Goal: Task Accomplishment & Management: Complete application form

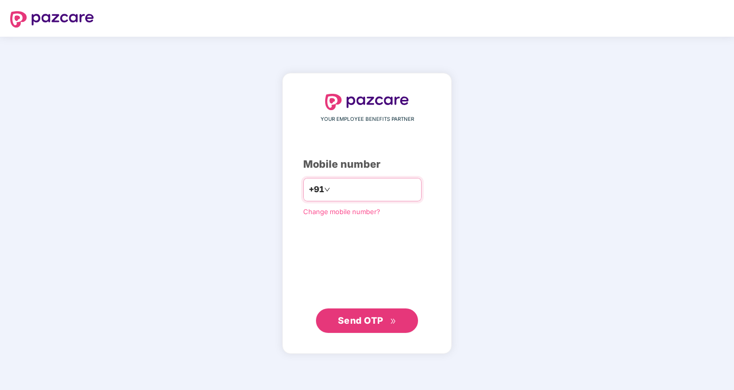
click at [354, 187] on input "number" at bounding box center [374, 190] width 84 height 16
type input "**********"
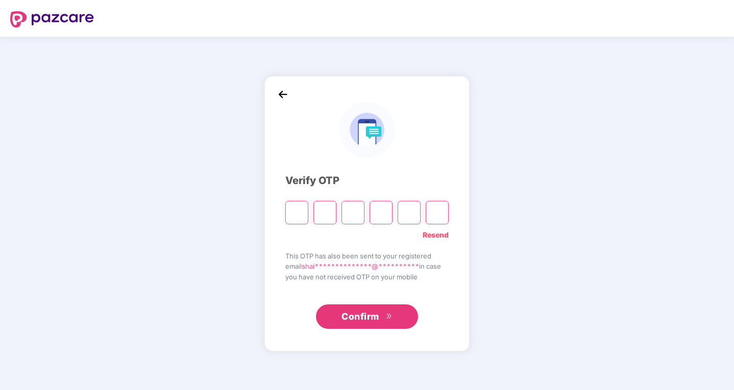
type input "*"
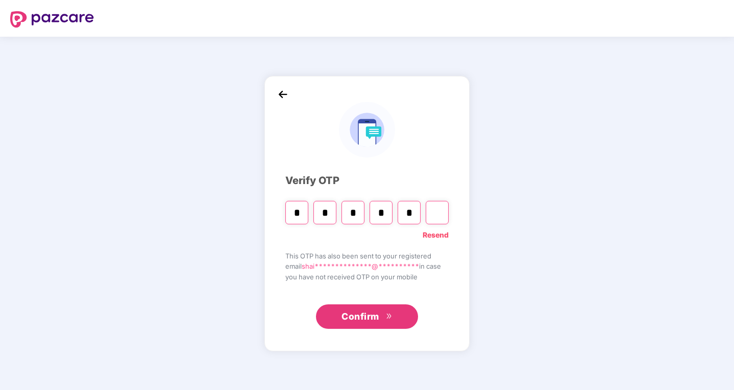
type input "*"
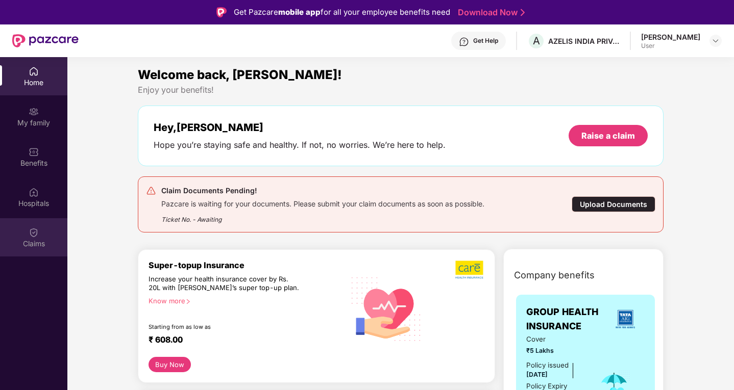
click at [29, 234] on img at bounding box center [34, 233] width 10 height 10
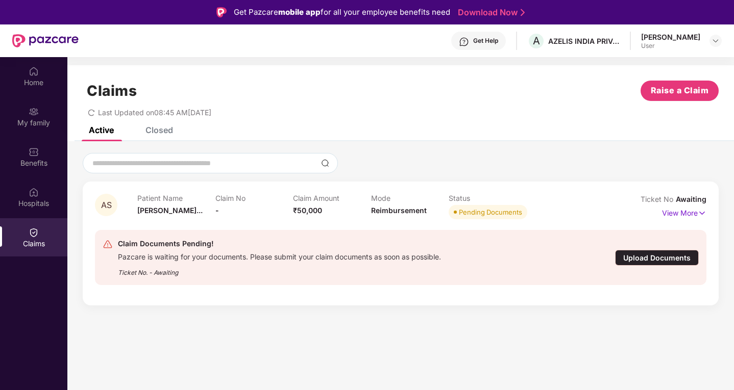
click at [663, 260] on div "Upload Documents" at bounding box center [657, 258] width 84 height 16
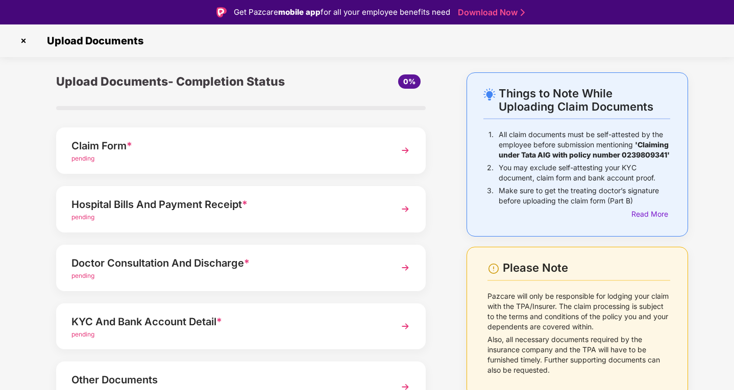
click at [139, 206] on div "Hospital Bills And Payment Receipt *" at bounding box center [226, 205] width 310 height 16
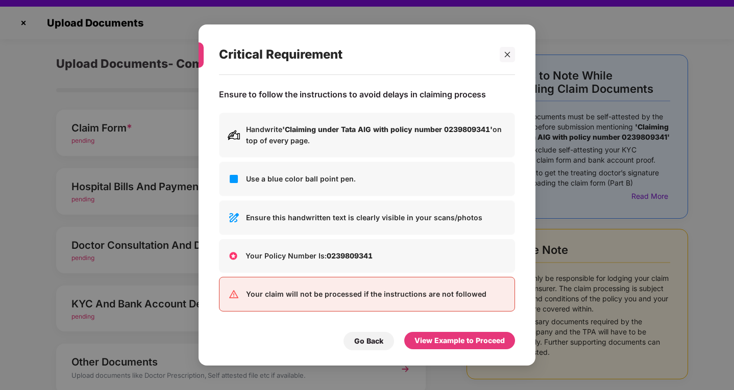
scroll to position [25, 0]
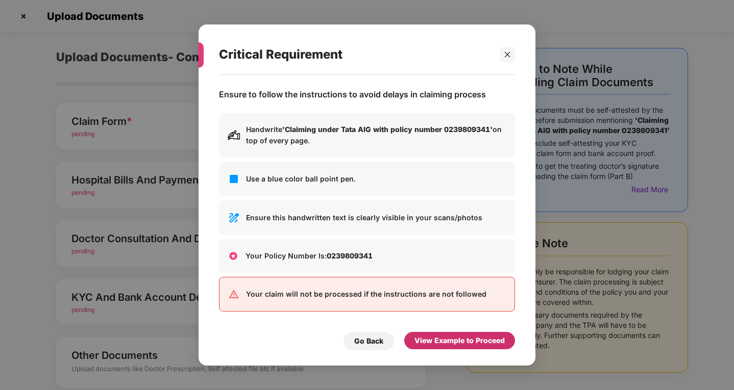
click at [420, 344] on div "View Example to Proceed" at bounding box center [459, 340] width 90 height 11
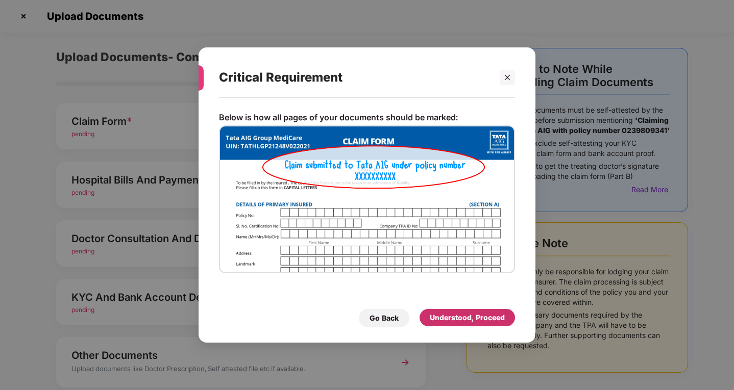
click at [439, 319] on div "Understood, Proceed" at bounding box center [467, 317] width 75 height 11
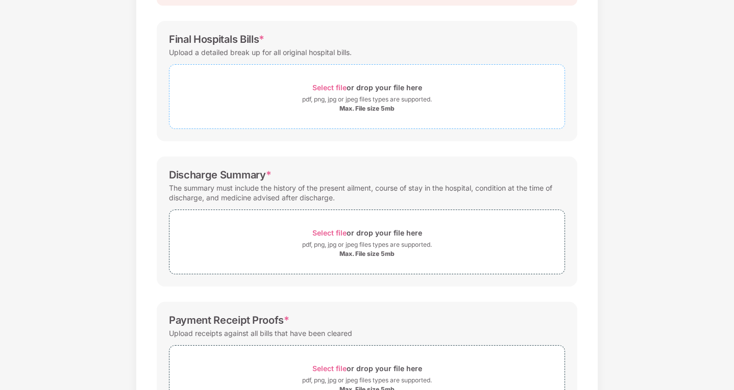
scroll to position [51, 0]
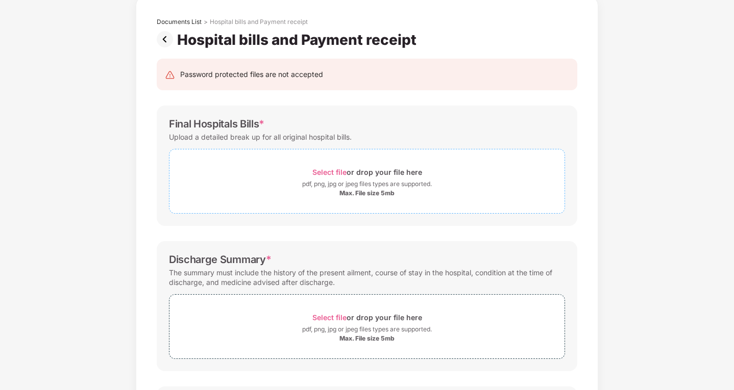
click at [311, 172] on div "Select file or drop your file here" at bounding box center [366, 172] width 395 height 14
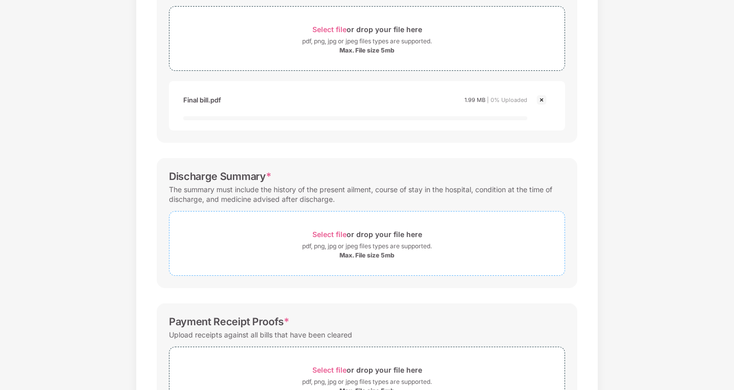
scroll to position [204, 0]
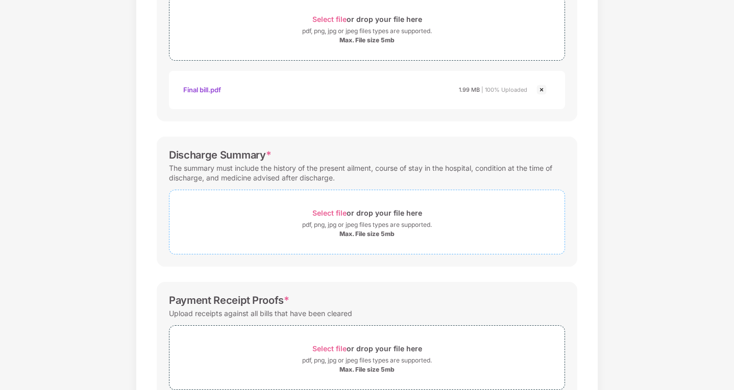
click at [330, 217] on span "Select file" at bounding box center [329, 213] width 34 height 9
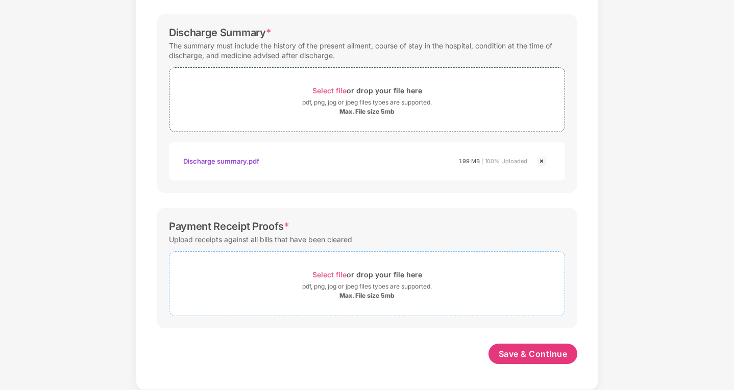
scroll to position [327, 0]
click at [335, 275] on span "Select file" at bounding box center [329, 275] width 34 height 9
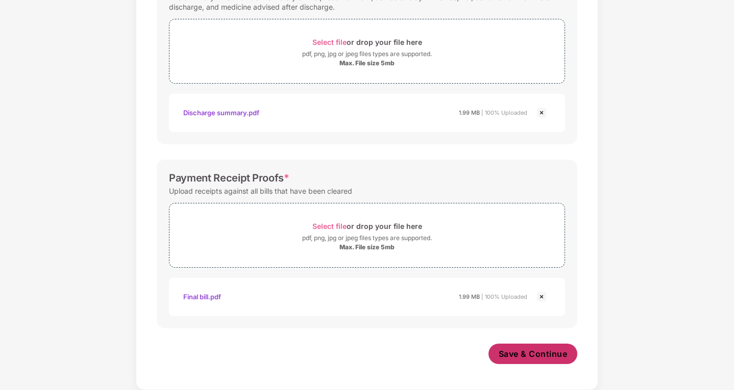
scroll to position [375, 0]
click at [518, 357] on span "Save & Continue" at bounding box center [533, 354] width 69 height 11
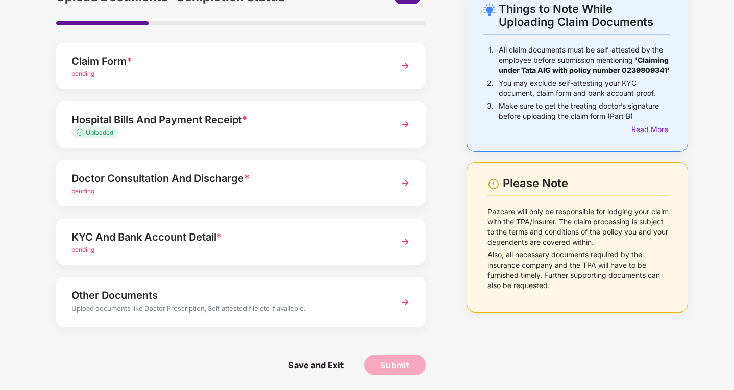
scroll to position [61, 0]
click at [90, 184] on div "Doctor Consultation And Discharge *" at bounding box center [226, 178] width 310 height 16
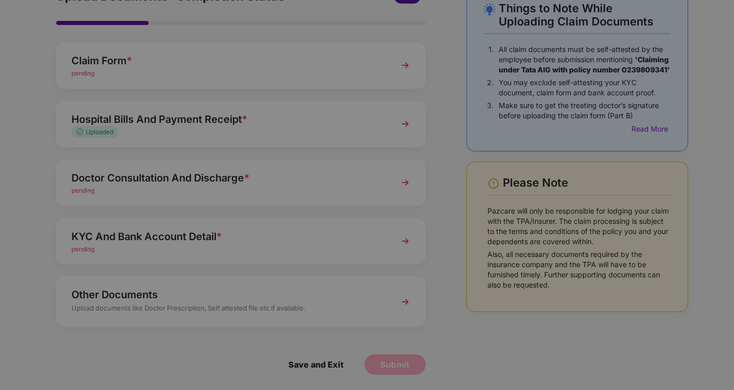
scroll to position [0, 0]
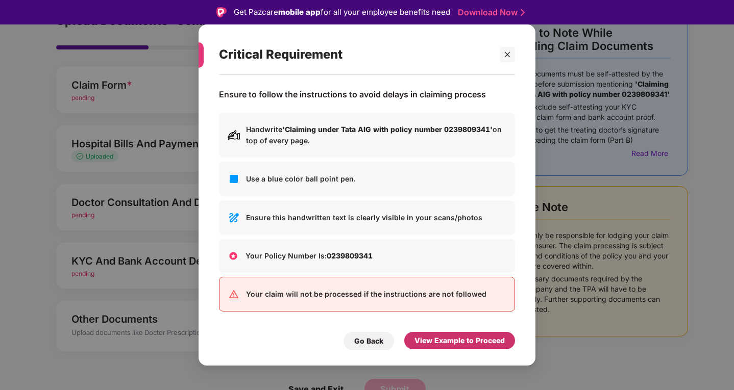
click at [434, 337] on div "View Example to Proceed" at bounding box center [459, 340] width 90 height 11
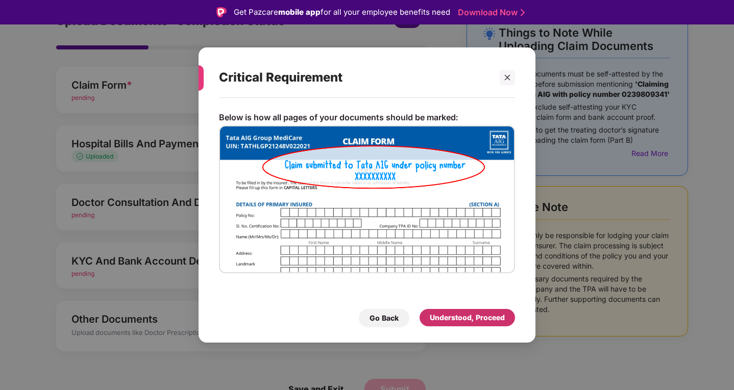
click at [436, 320] on div "Understood, Proceed" at bounding box center [467, 317] width 75 height 11
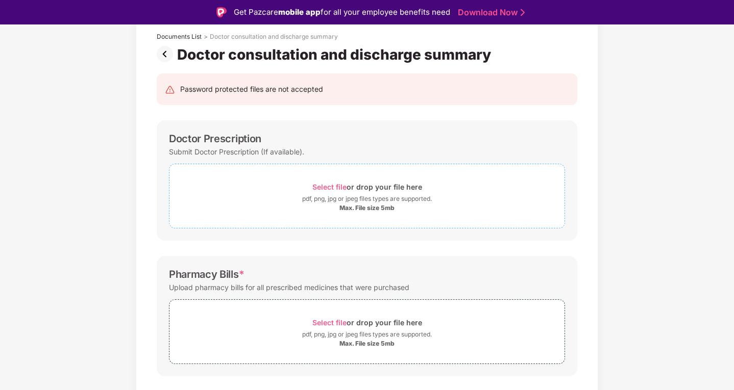
scroll to position [112, 0]
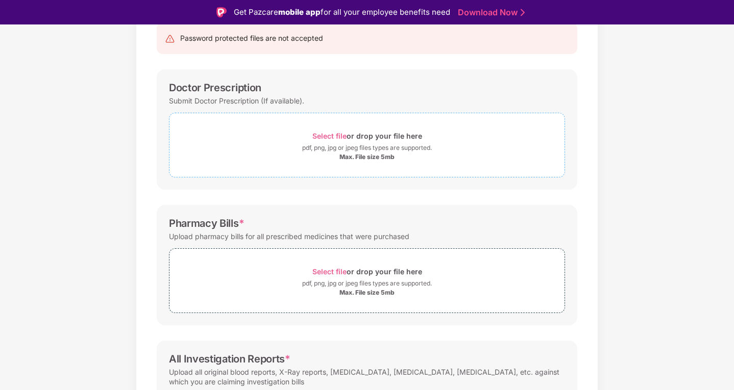
click at [322, 138] on span "Select file" at bounding box center [329, 136] width 34 height 9
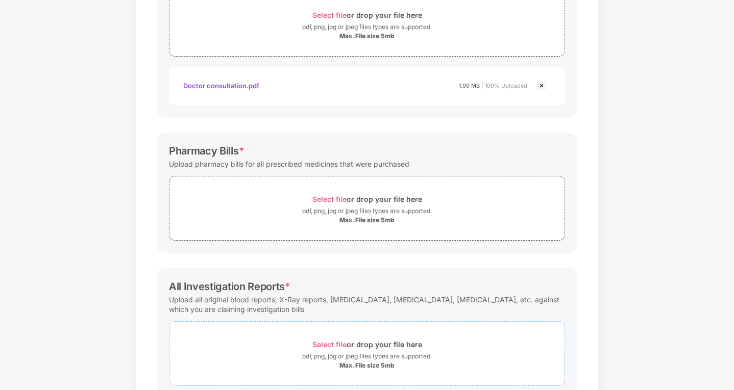
scroll to position [278, 0]
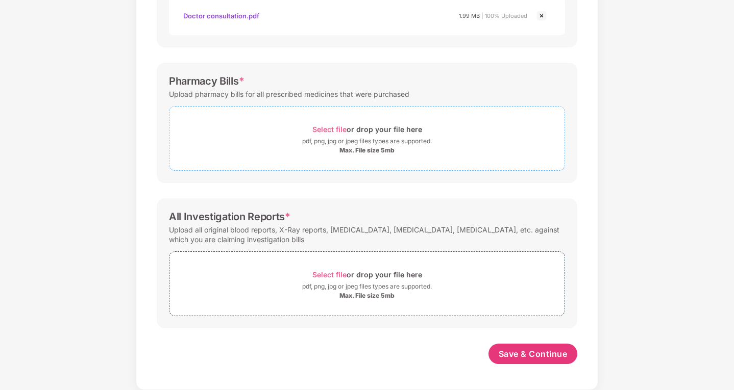
click at [323, 129] on span "Select file" at bounding box center [329, 129] width 34 height 9
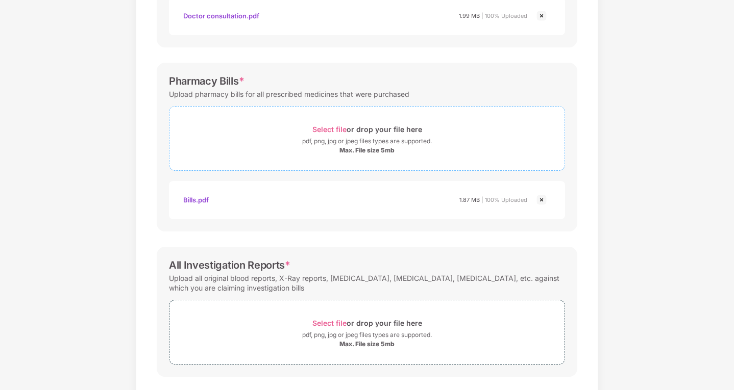
click at [348, 148] on div "Max. File size 5mb" at bounding box center [366, 150] width 55 height 8
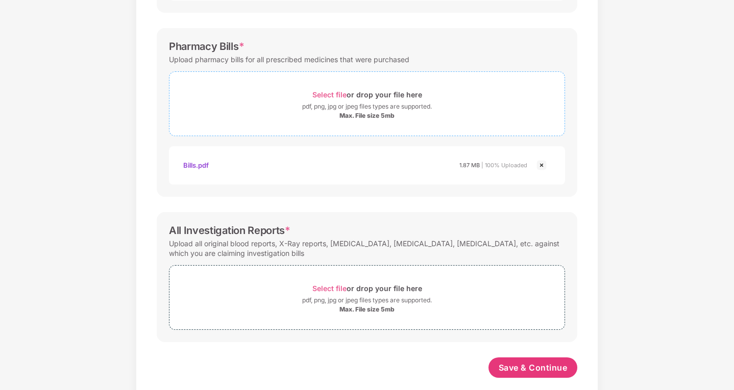
scroll to position [327, 0]
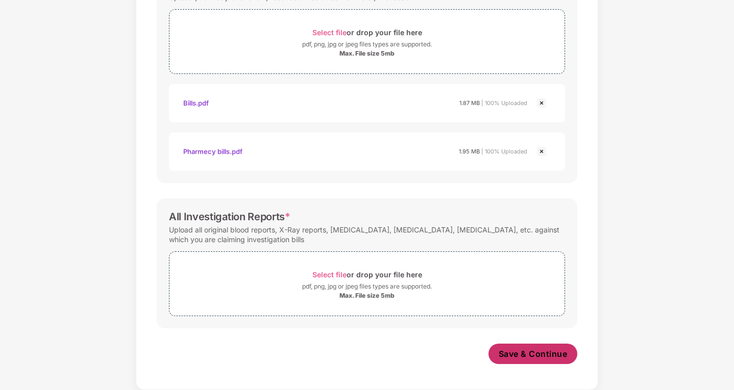
click at [525, 351] on span "Save & Continue" at bounding box center [533, 354] width 69 height 11
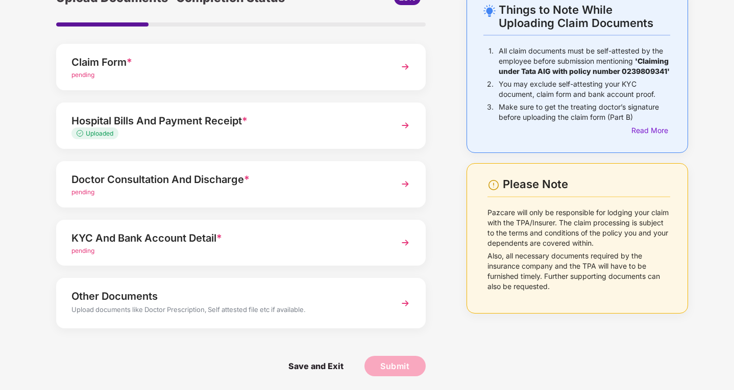
scroll to position [61, 0]
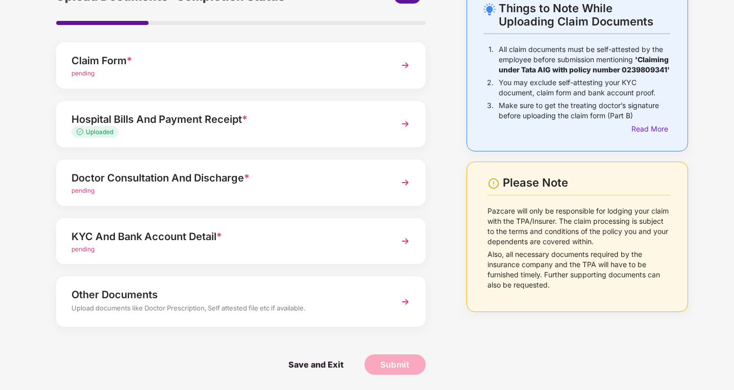
click at [155, 178] on div "Doctor Consultation And Discharge *" at bounding box center [226, 178] width 310 height 16
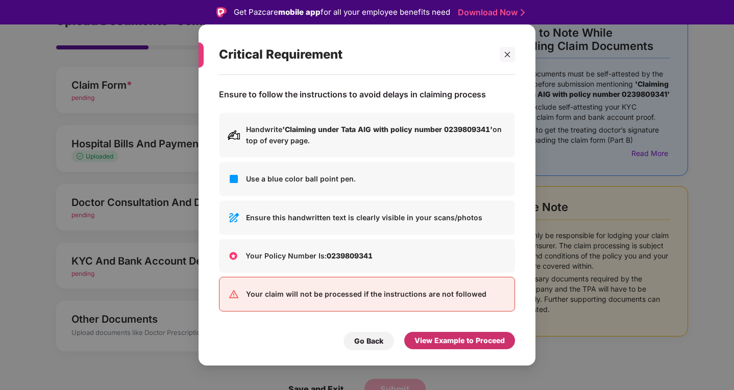
click at [446, 336] on div "View Example to Proceed" at bounding box center [459, 340] width 90 height 11
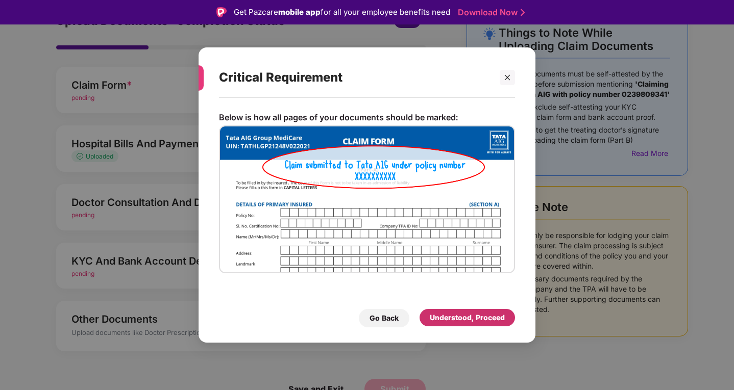
click at [456, 316] on div "Understood, Proceed" at bounding box center [467, 317] width 75 height 11
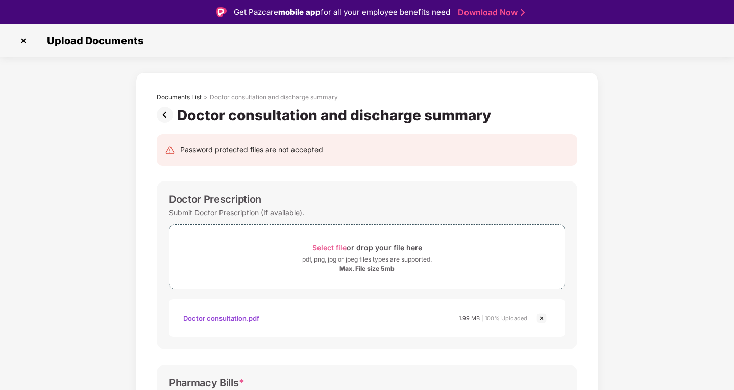
click at [21, 41] on img at bounding box center [23, 41] width 16 height 16
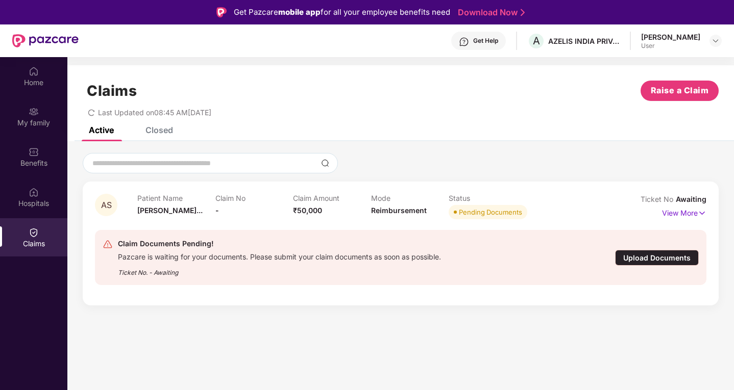
click at [30, 237] on img at bounding box center [34, 233] width 10 height 10
click at [649, 260] on div "Upload Documents" at bounding box center [657, 258] width 84 height 16
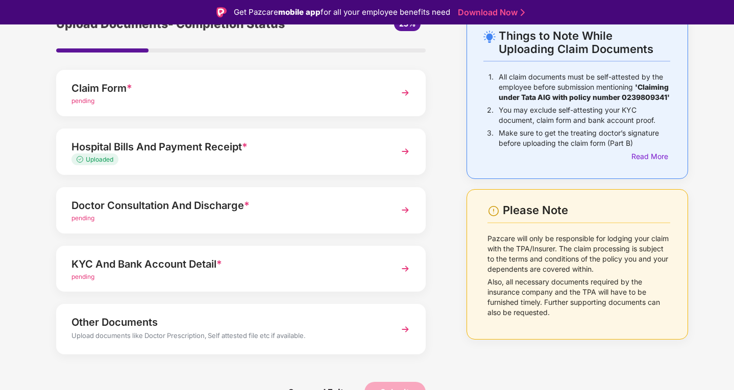
scroll to position [61, 0]
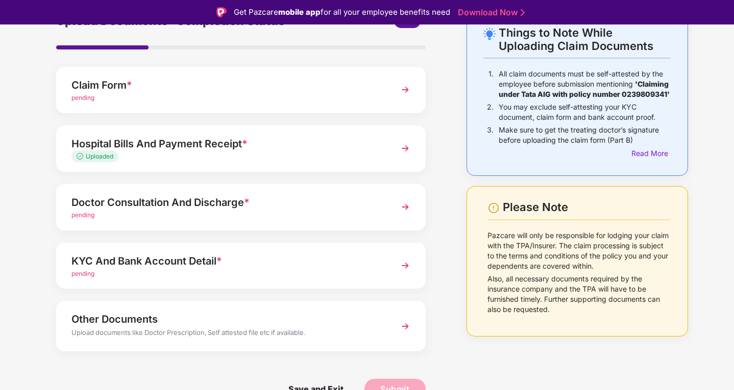
click at [85, 267] on div "KYC And Bank Account Detail *" at bounding box center [226, 261] width 310 height 16
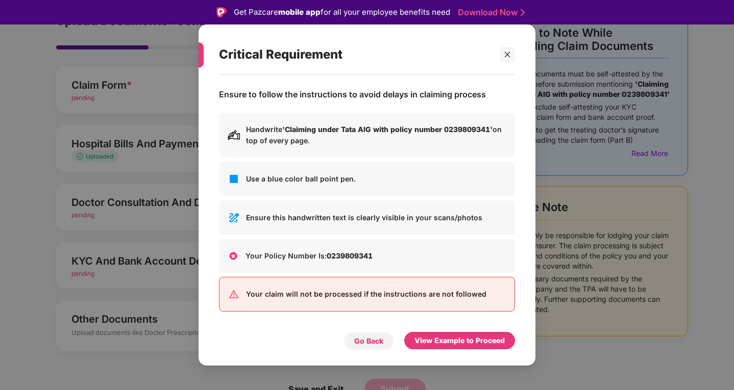
click at [358, 338] on div "Go Back" at bounding box center [368, 341] width 29 height 11
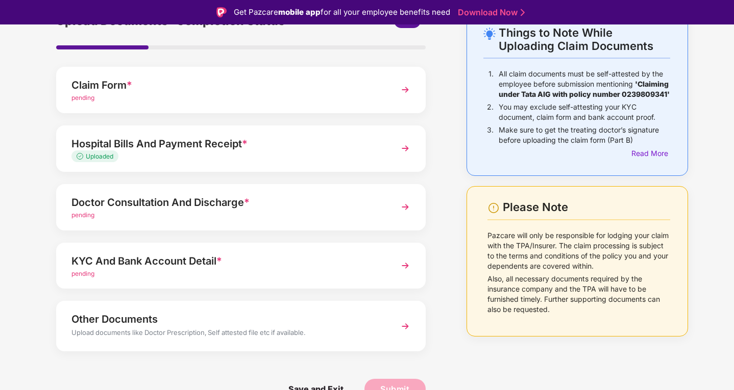
click at [139, 203] on div "Doctor Consultation And Discharge *" at bounding box center [226, 202] width 310 height 16
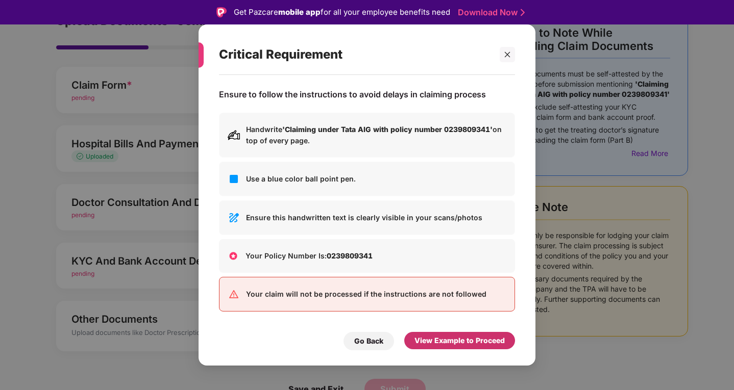
click at [464, 341] on div "View Example to Proceed" at bounding box center [459, 340] width 90 height 11
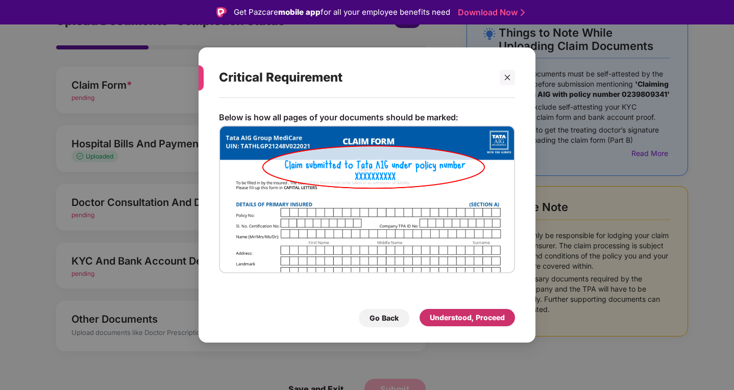
click at [457, 322] on div "Understood, Proceed" at bounding box center [467, 317] width 75 height 11
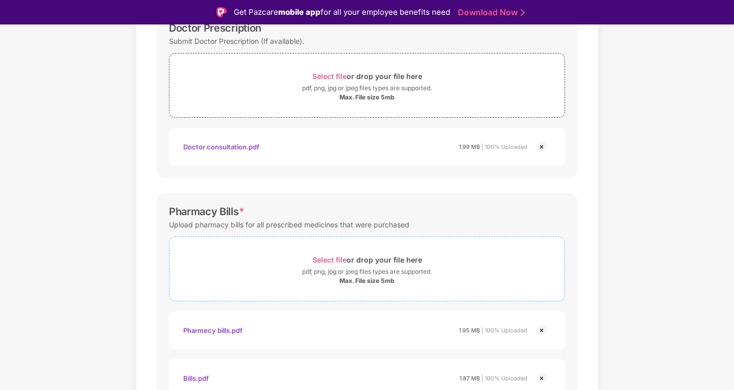
scroll to position [0, 0]
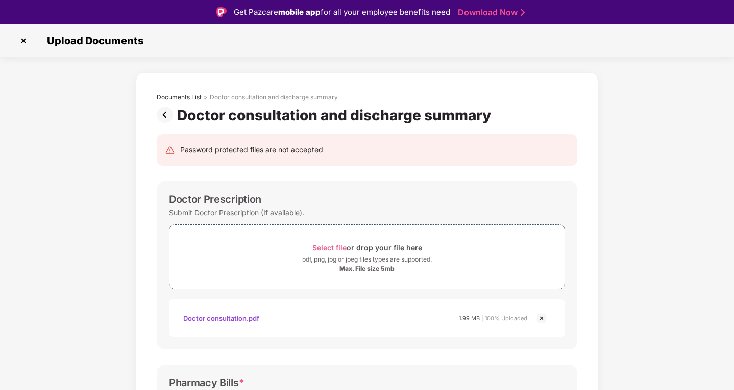
click at [18, 42] on img at bounding box center [23, 41] width 16 height 16
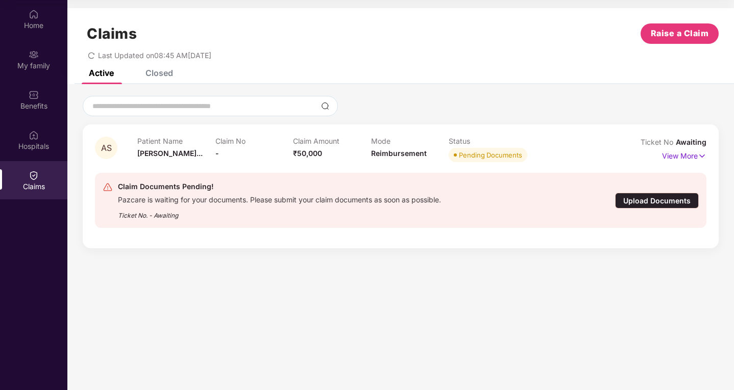
click at [662, 200] on div "Upload Documents" at bounding box center [657, 201] width 84 height 16
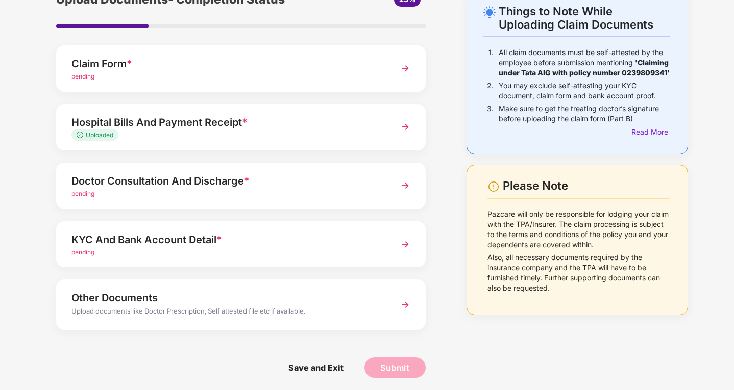
scroll to position [61, 0]
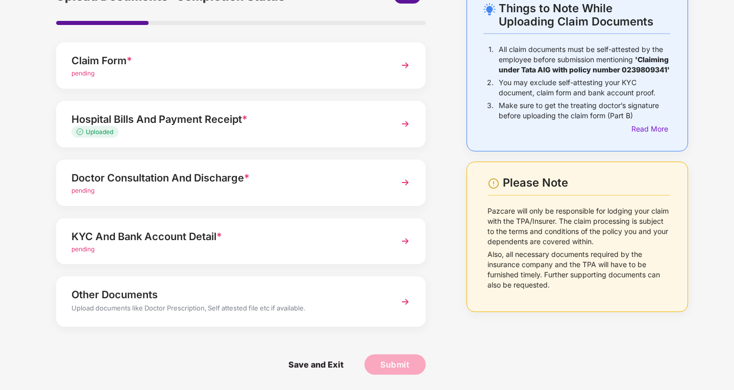
click at [82, 244] on div "KYC And Bank Account Detail *" at bounding box center [226, 237] width 310 height 16
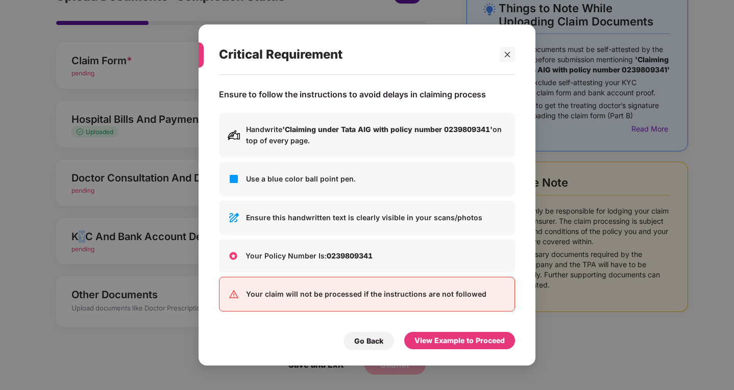
scroll to position [0, 0]
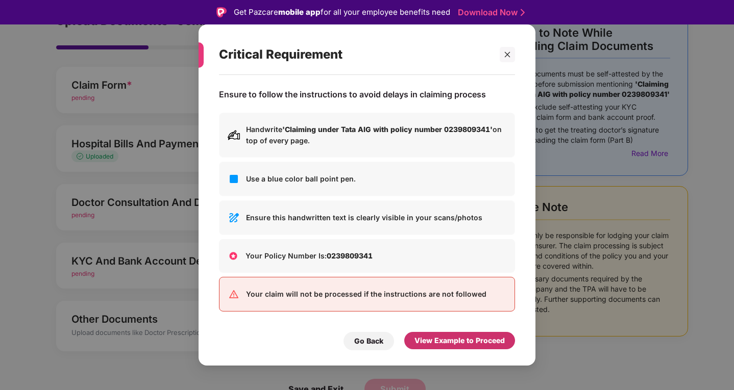
click at [438, 340] on div "View Example to Proceed" at bounding box center [459, 340] width 90 height 11
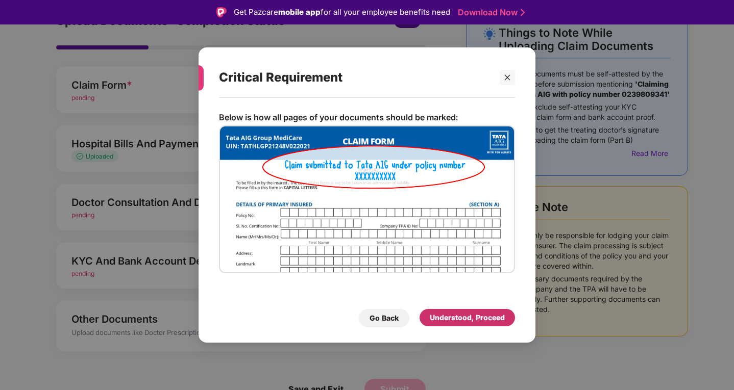
click at [453, 318] on div "Understood, Proceed" at bounding box center [467, 317] width 75 height 11
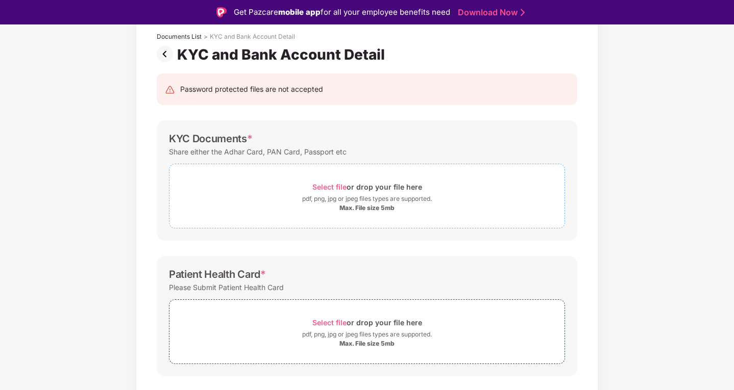
click at [331, 186] on span "Select file" at bounding box center [329, 187] width 34 height 9
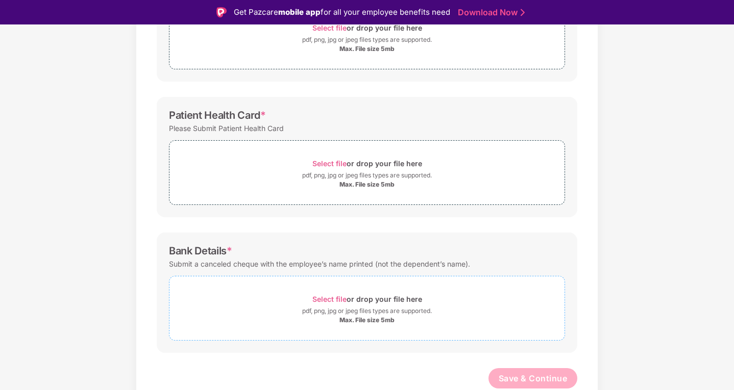
scroll to position [25, 0]
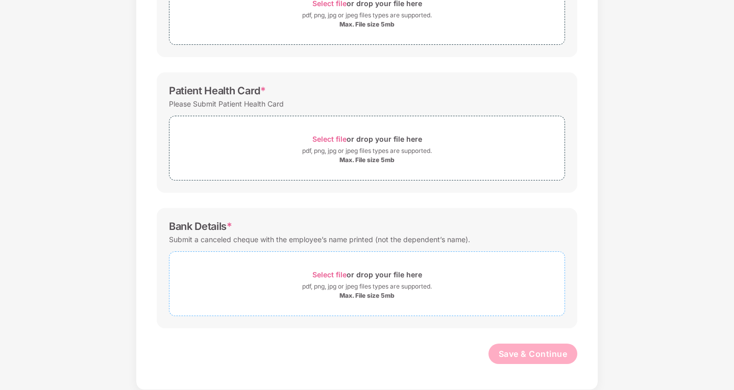
click at [333, 270] on div "Select file or drop your file here" at bounding box center [367, 275] width 110 height 14
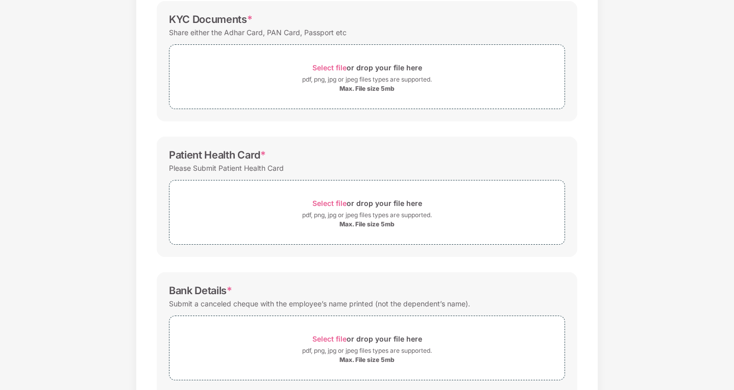
scroll to position [67, 0]
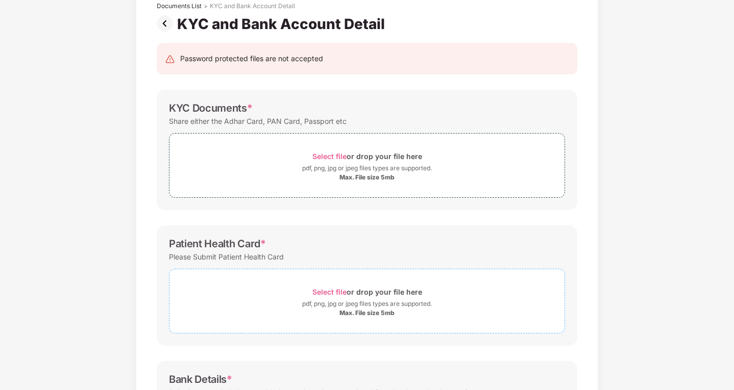
click at [319, 291] on span "Select file" at bounding box center [329, 292] width 34 height 9
click at [327, 155] on span "Select file" at bounding box center [329, 156] width 34 height 9
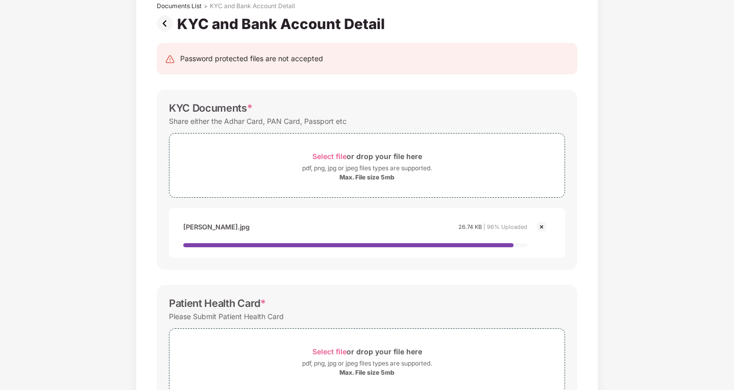
click at [539, 228] on img at bounding box center [541, 227] width 12 height 12
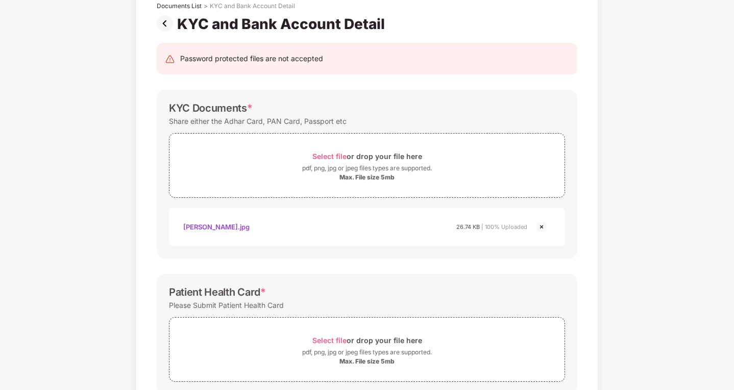
click at [539, 228] on img at bounding box center [541, 227] width 12 height 12
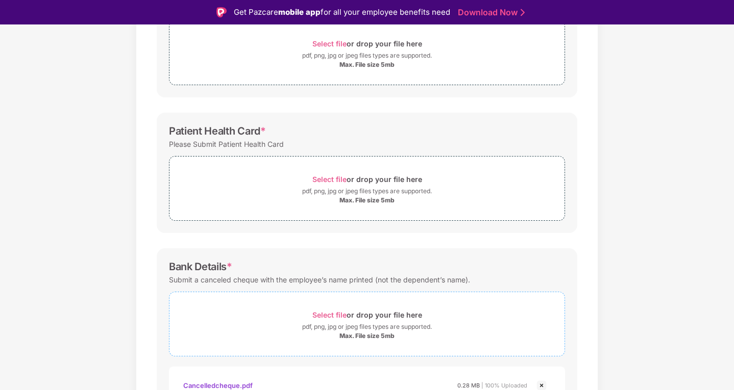
scroll to position [268, 0]
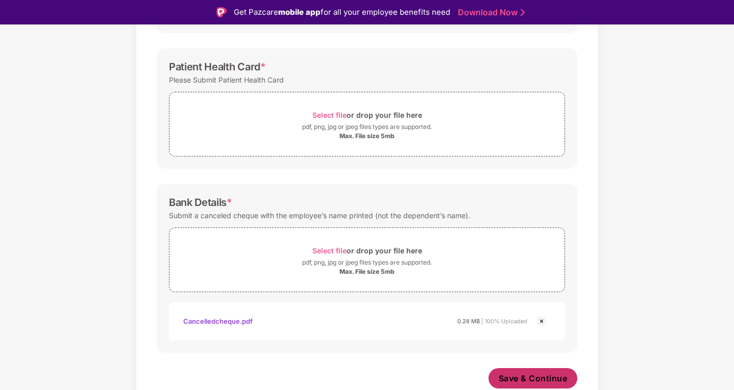
click at [515, 372] on button "Save & Continue" at bounding box center [532, 379] width 89 height 20
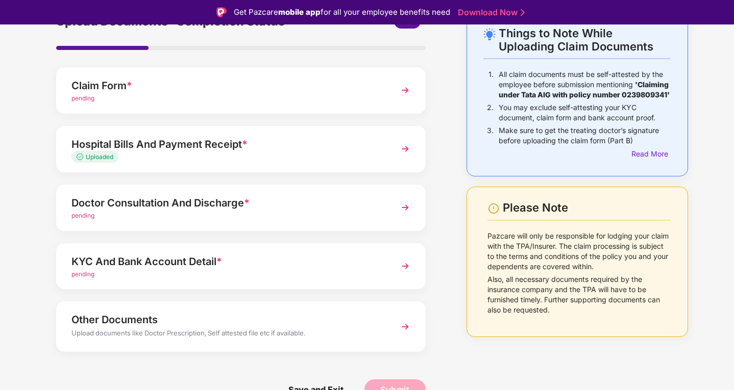
scroll to position [61, 0]
click at [109, 90] on div "Claim Form *" at bounding box center [226, 85] width 310 height 16
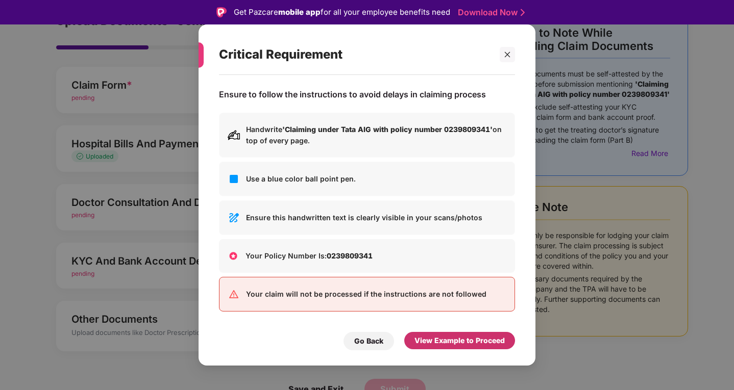
click at [433, 341] on div "View Example to Proceed" at bounding box center [459, 340] width 90 height 11
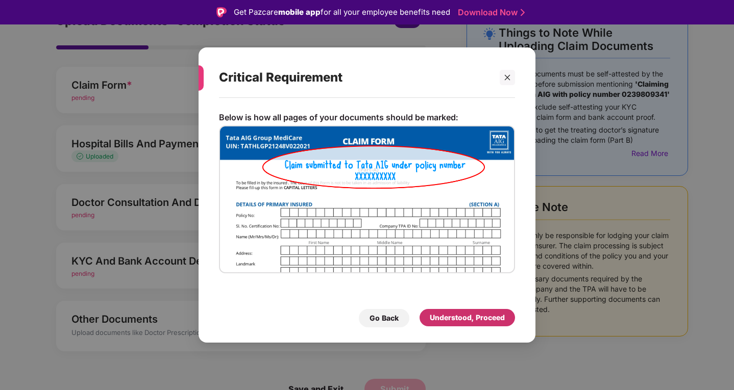
click at [433, 323] on div "Understood, Proceed" at bounding box center [467, 317] width 75 height 11
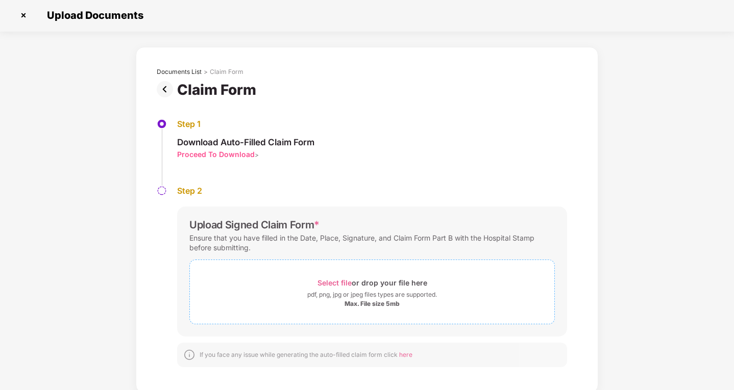
scroll to position [0, 0]
click at [23, 14] on img at bounding box center [23, 16] width 16 height 16
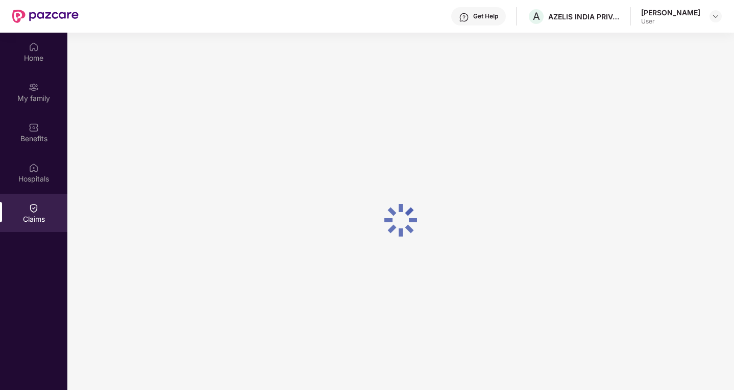
scroll to position [57, 0]
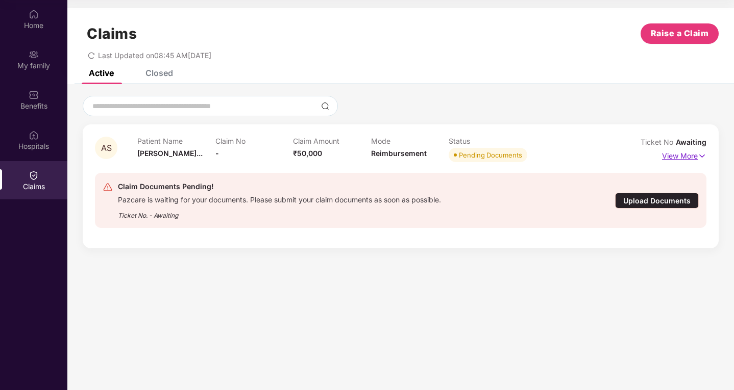
click at [686, 154] on p "View More" at bounding box center [684, 155] width 44 height 14
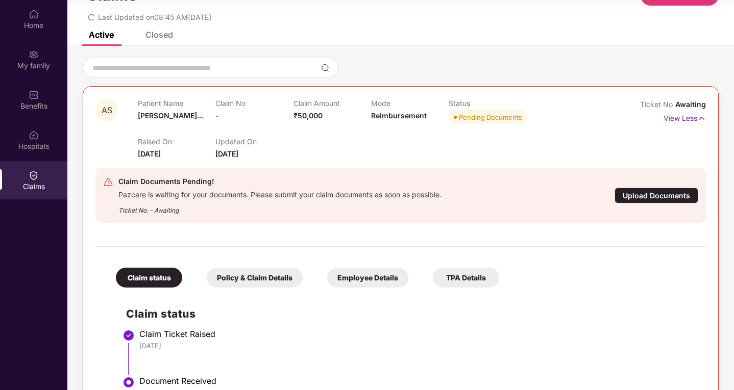
scroll to position [75, 0]
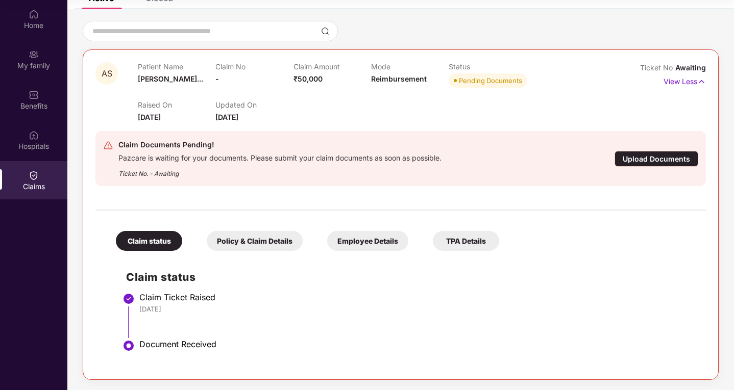
click at [262, 242] on div "Policy & Claim Details" at bounding box center [255, 241] width 96 height 20
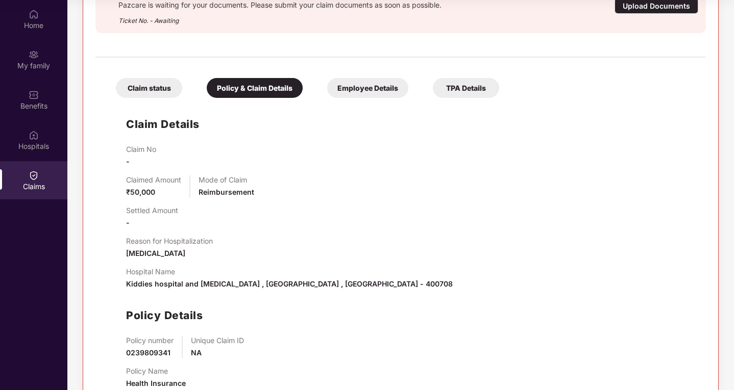
scroll to position [258, 0]
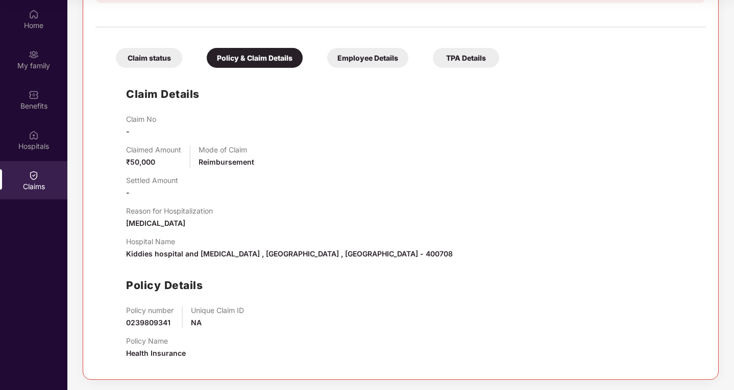
click at [349, 55] on div "Employee Details" at bounding box center [367, 58] width 81 height 20
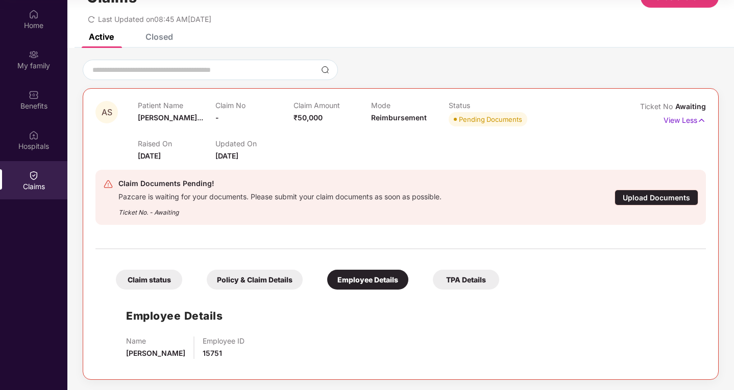
click at [454, 277] on div "TPA Details" at bounding box center [466, 280] width 66 height 20
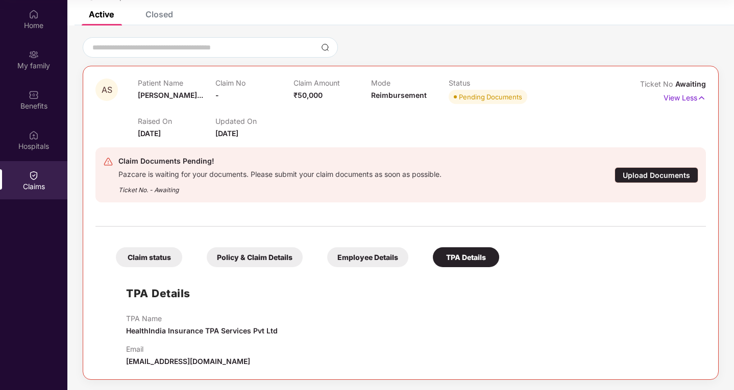
click at [163, 259] on div "Claim status" at bounding box center [149, 258] width 66 height 20
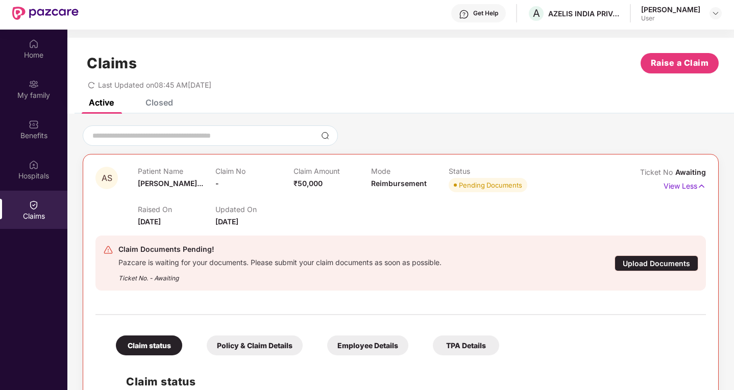
scroll to position [0, 0]
